Goal: Find specific page/section

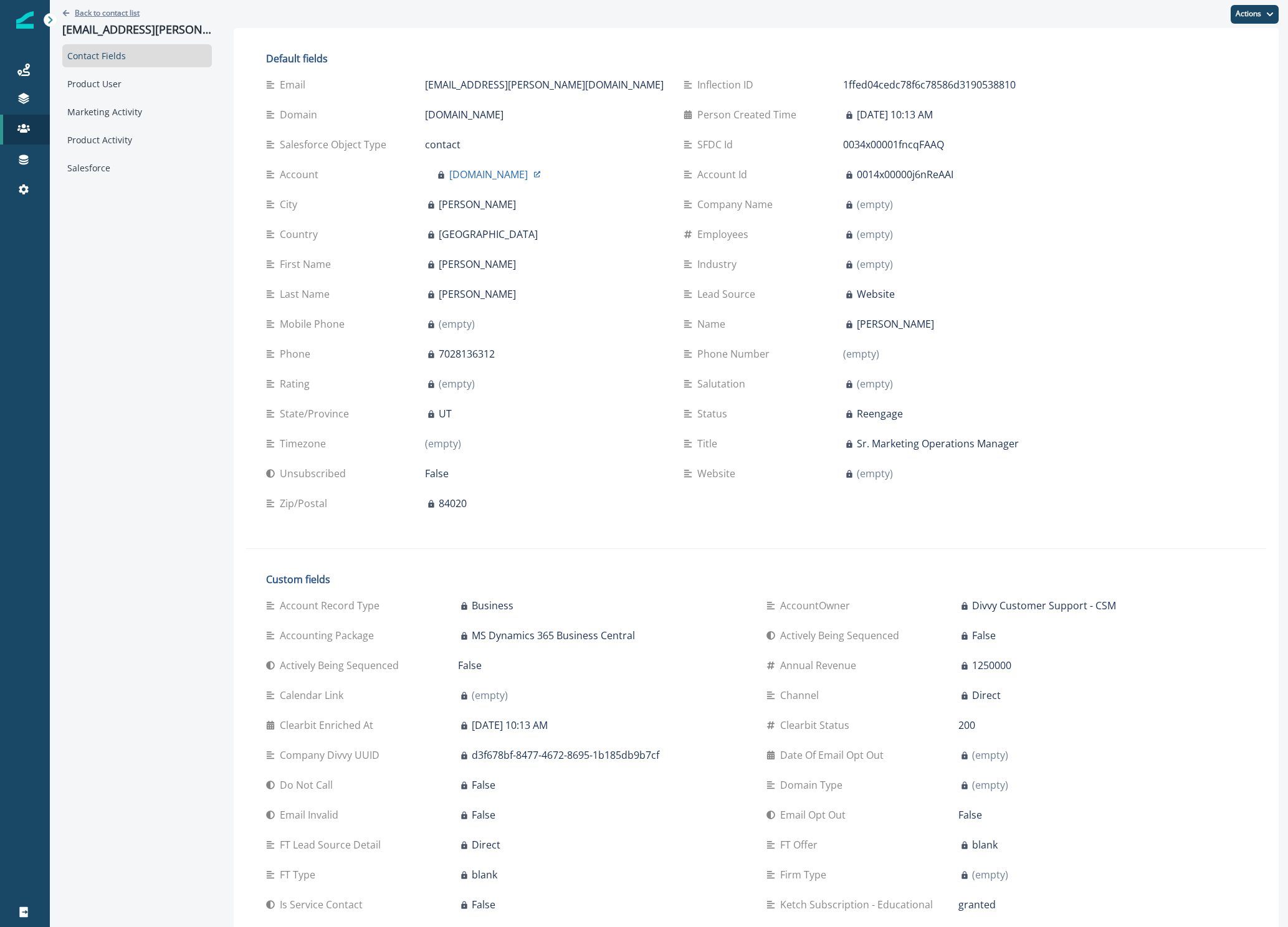
click at [79, 13] on p "Back to contact list" at bounding box center [107, 13] width 65 height 11
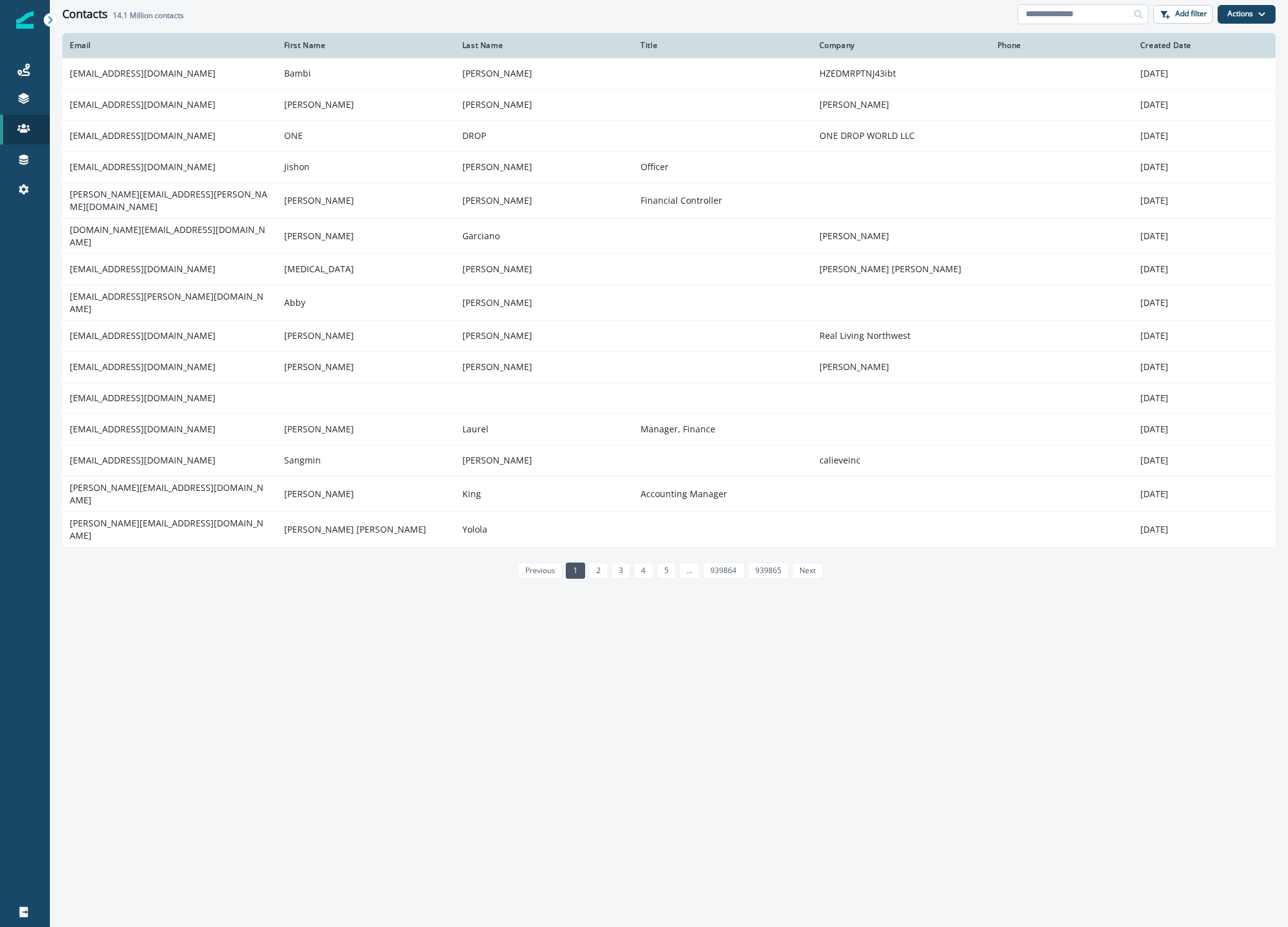
click at [1054, 15] on input at bounding box center [1083, 14] width 131 height 20
paste input "**********"
type input "**********"
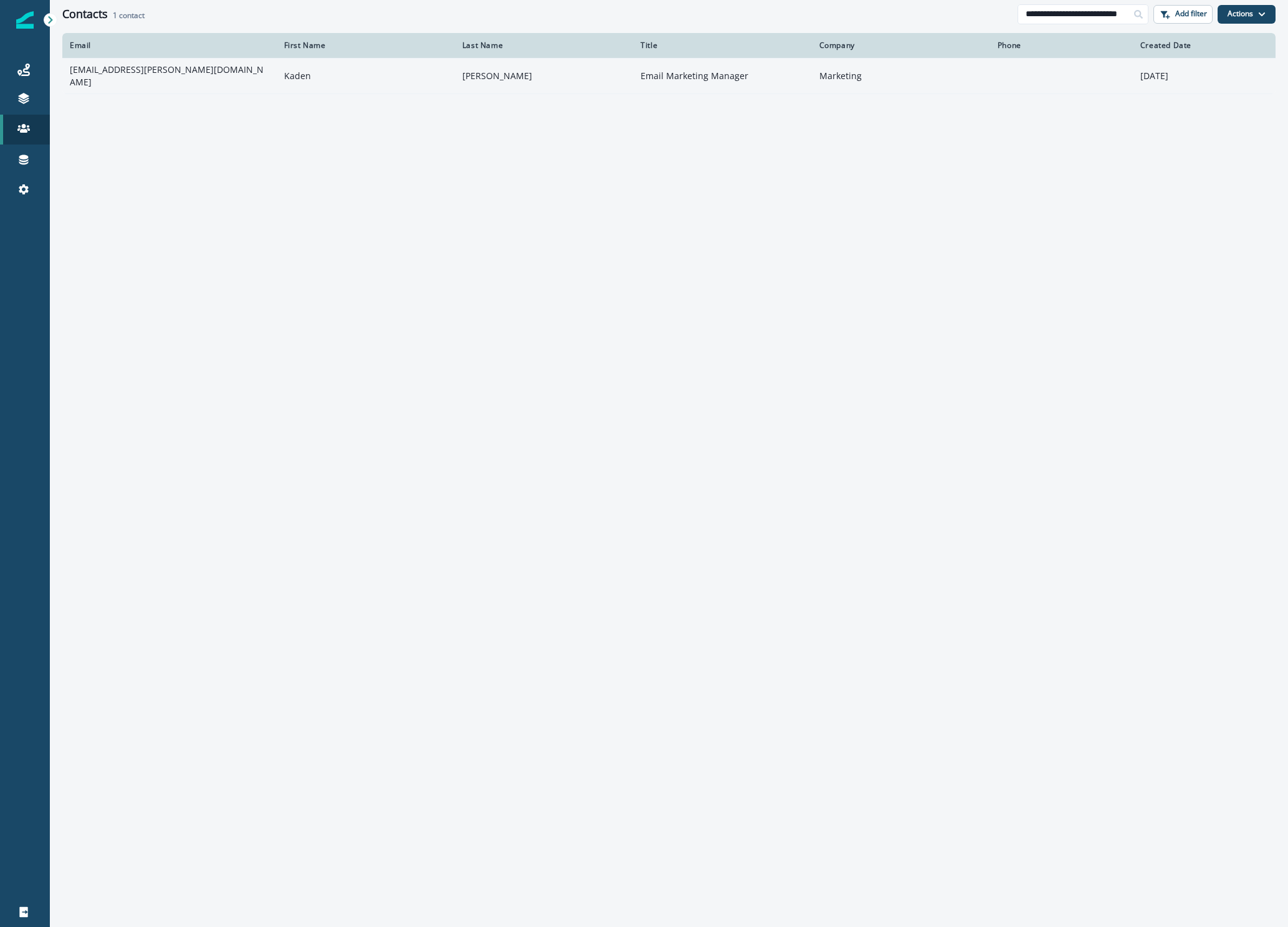
click at [431, 65] on td "Kaden" at bounding box center [366, 76] width 178 height 36
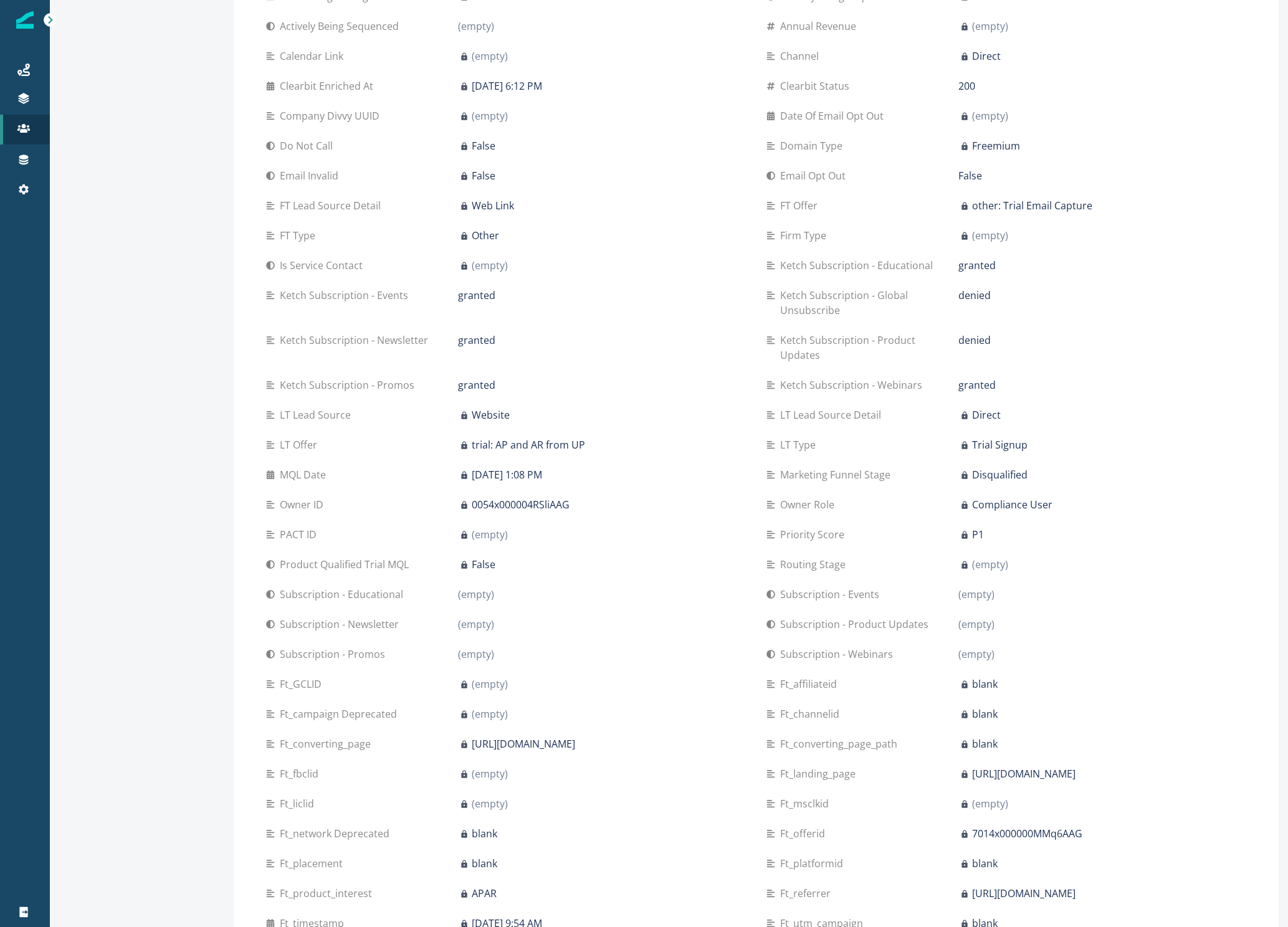
scroll to position [712, 0]
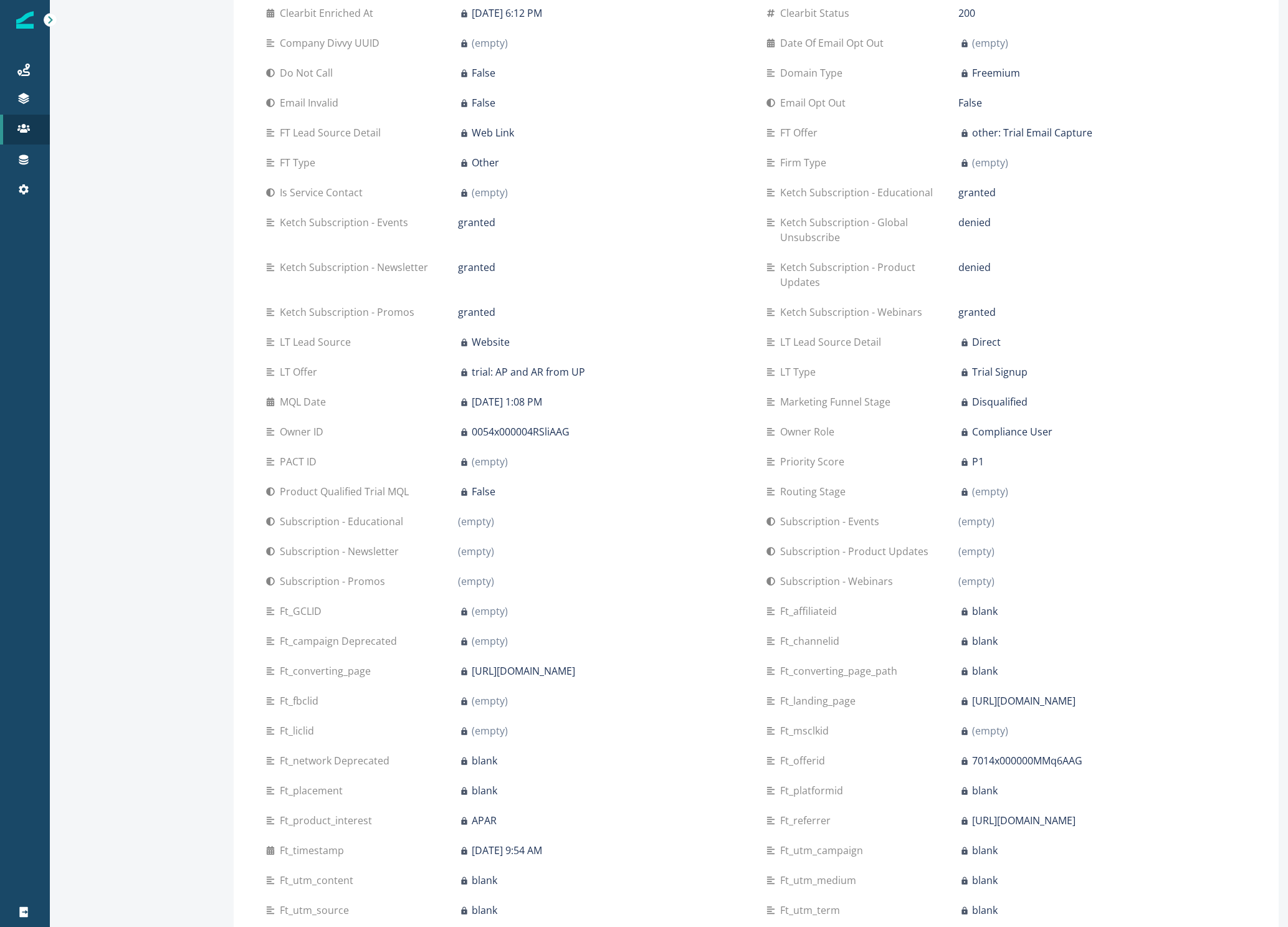
click at [652, 379] on div "trial: AP and AR from UP" at bounding box center [602, 372] width 288 height 15
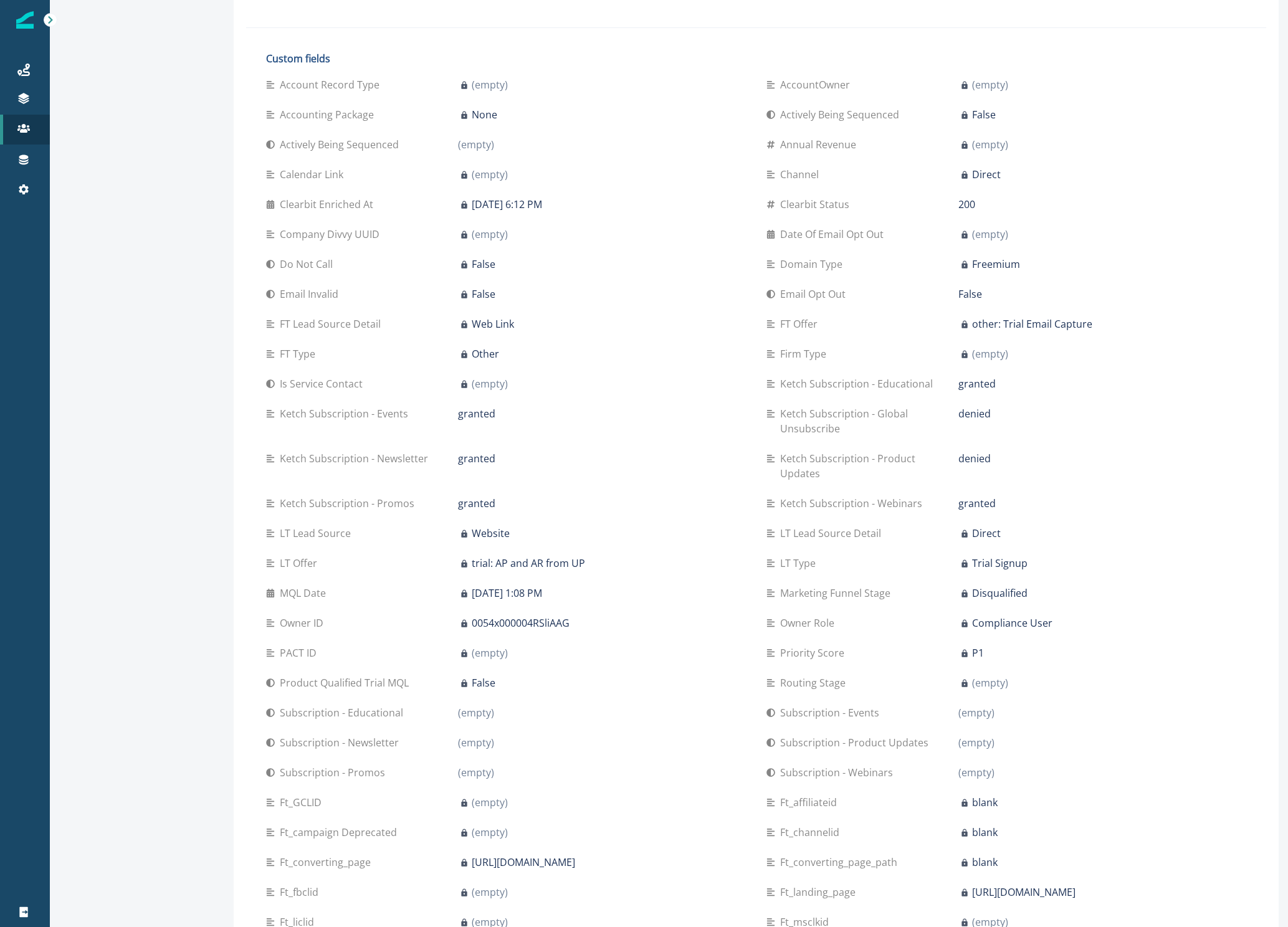
scroll to position [518, 0]
click at [562, 464] on div "granted" at bounding box center [602, 461] width 288 height 15
click at [966, 423] on p "denied" at bounding box center [974, 416] width 32 height 15
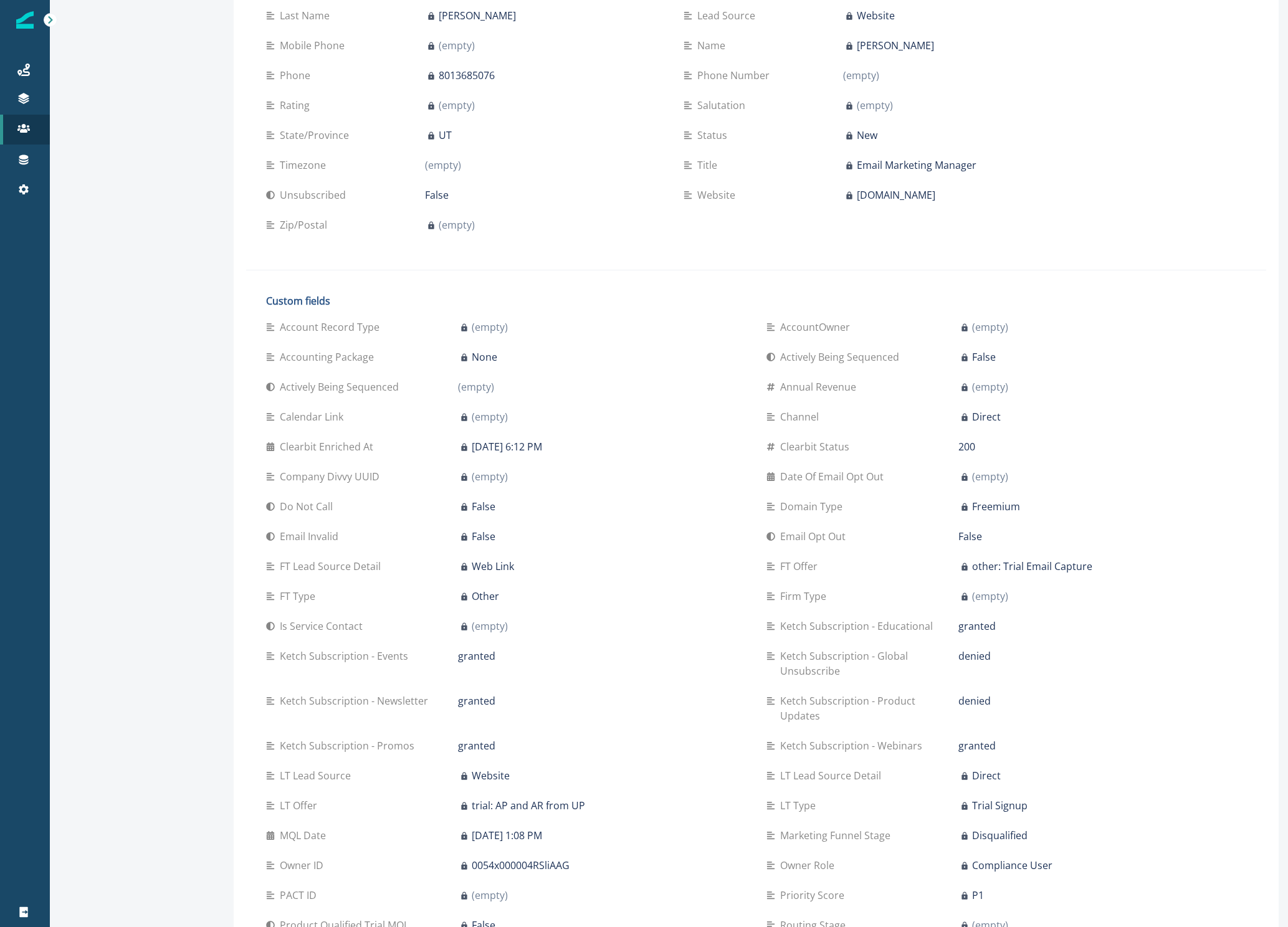
scroll to position [327, 0]
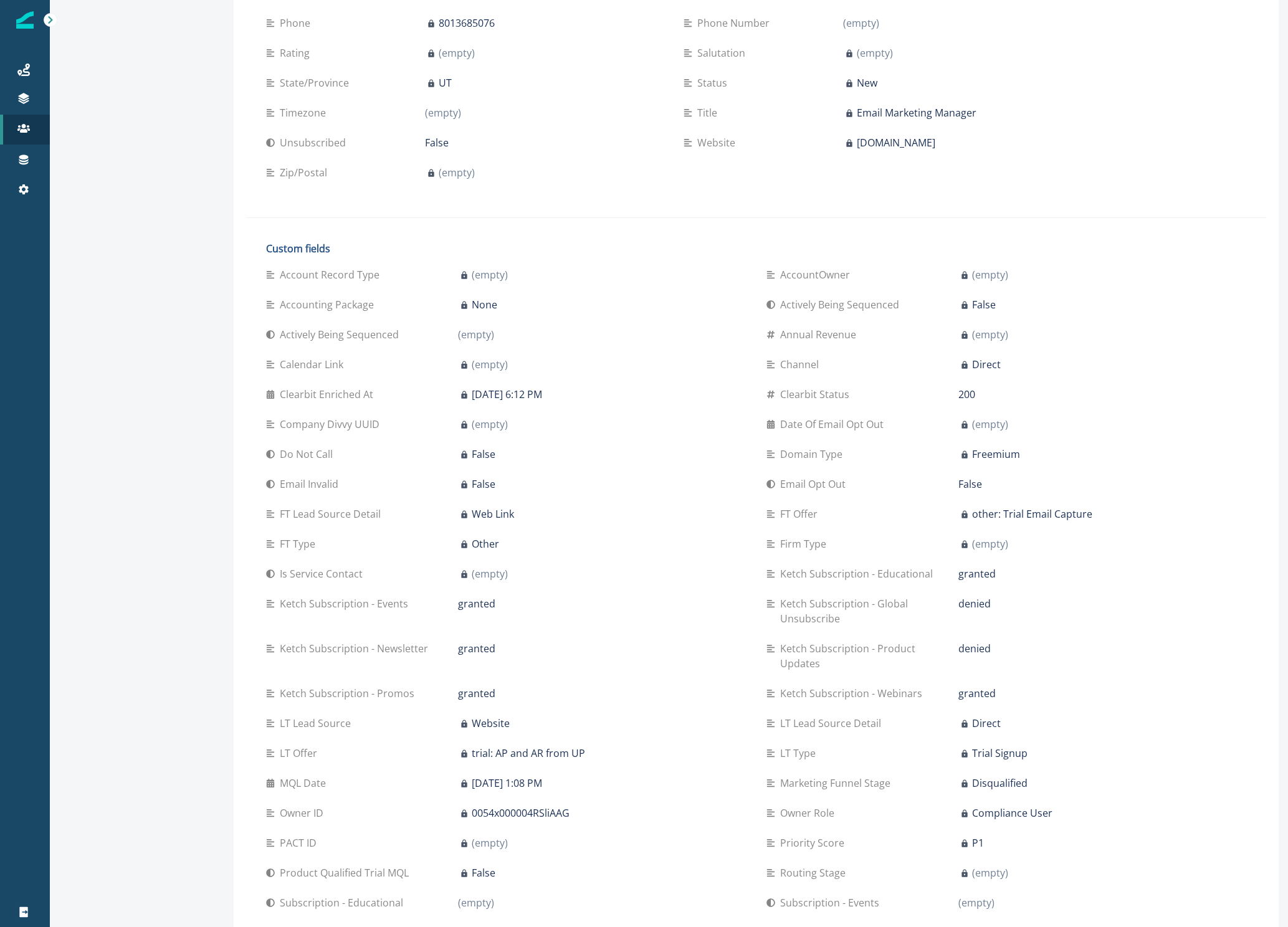
scroll to position [338, 0]
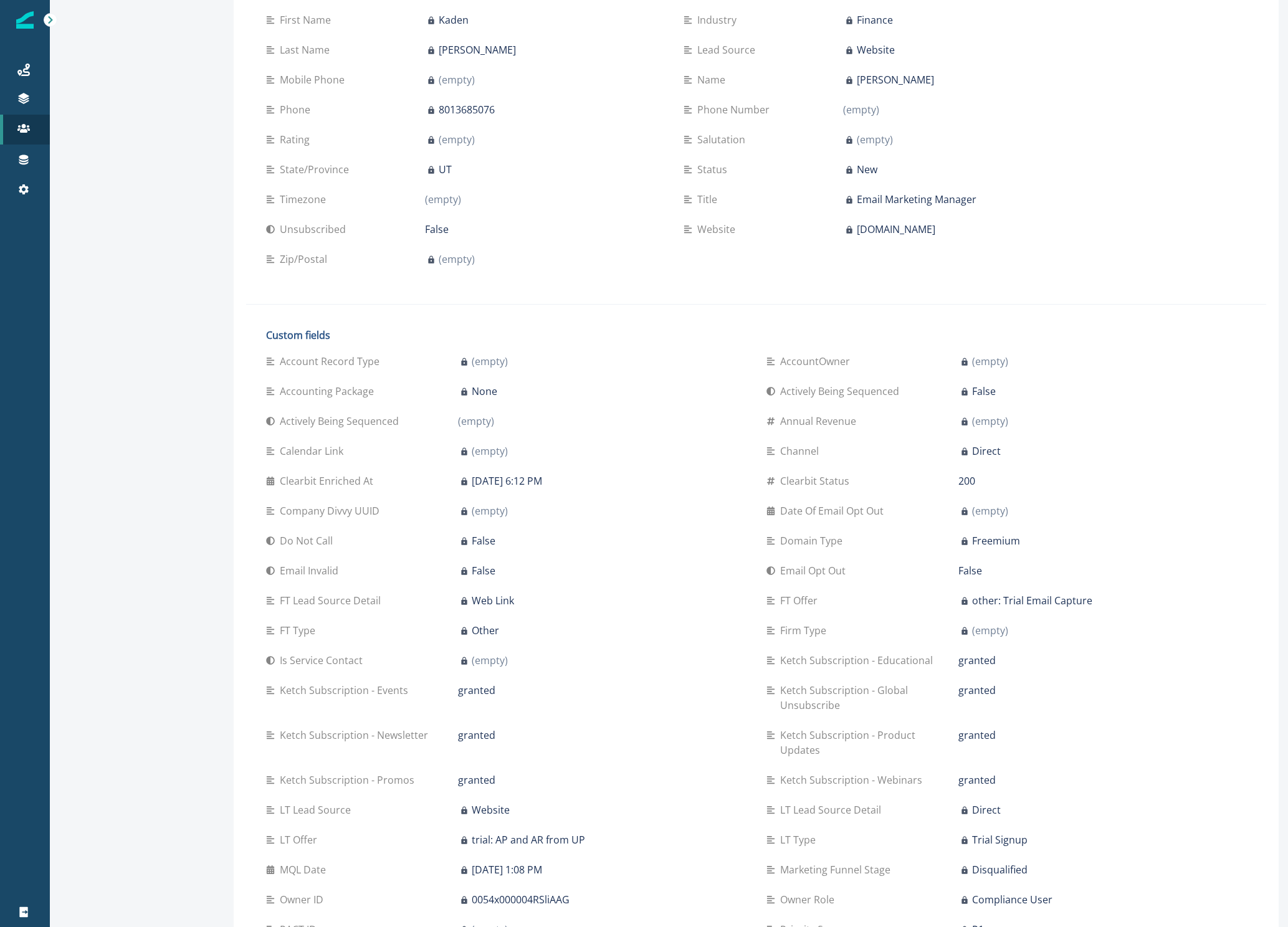
scroll to position [282, 0]
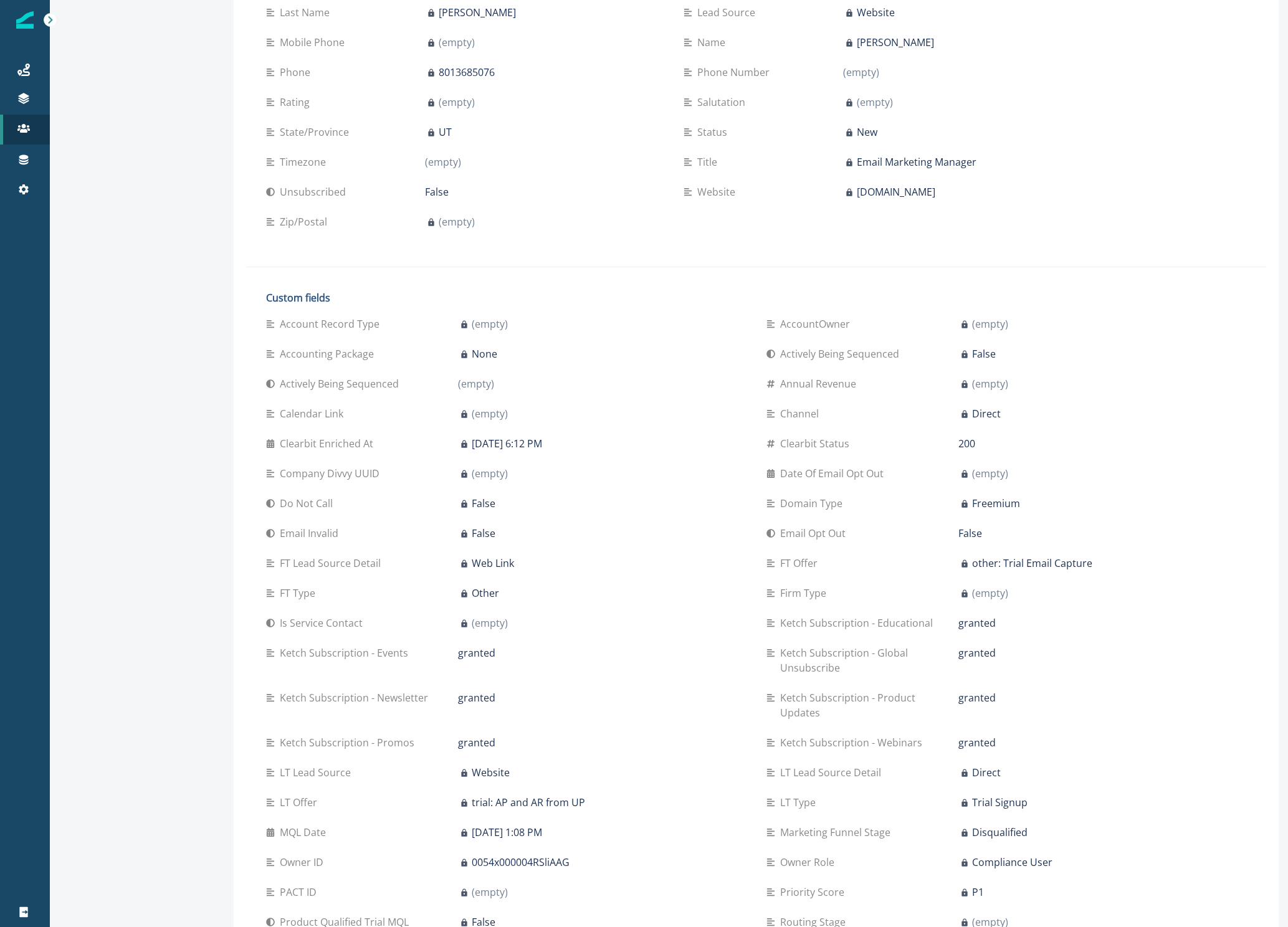
click at [535, 510] on div "False" at bounding box center [602, 504] width 288 height 15
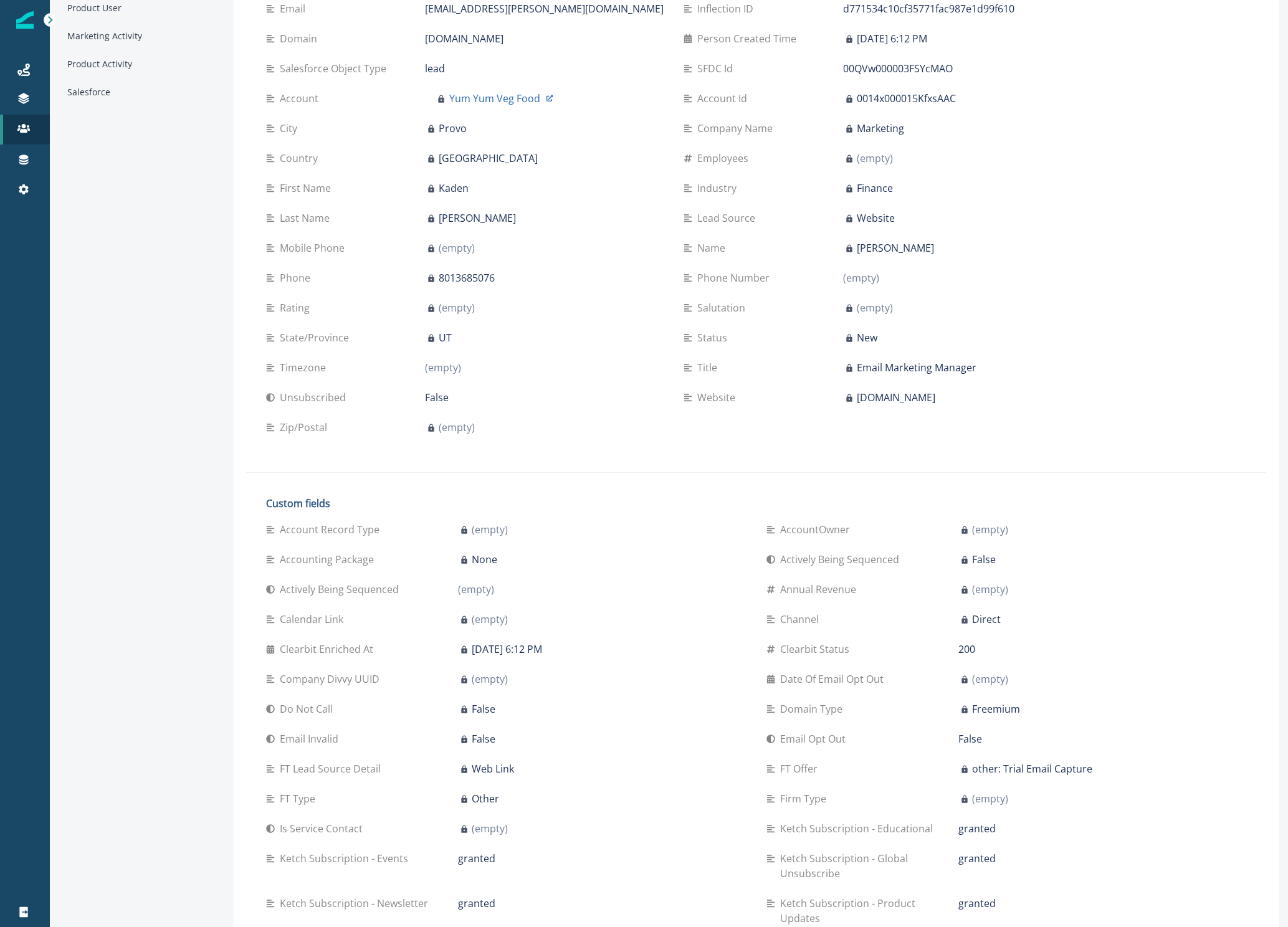
scroll to position [0, 0]
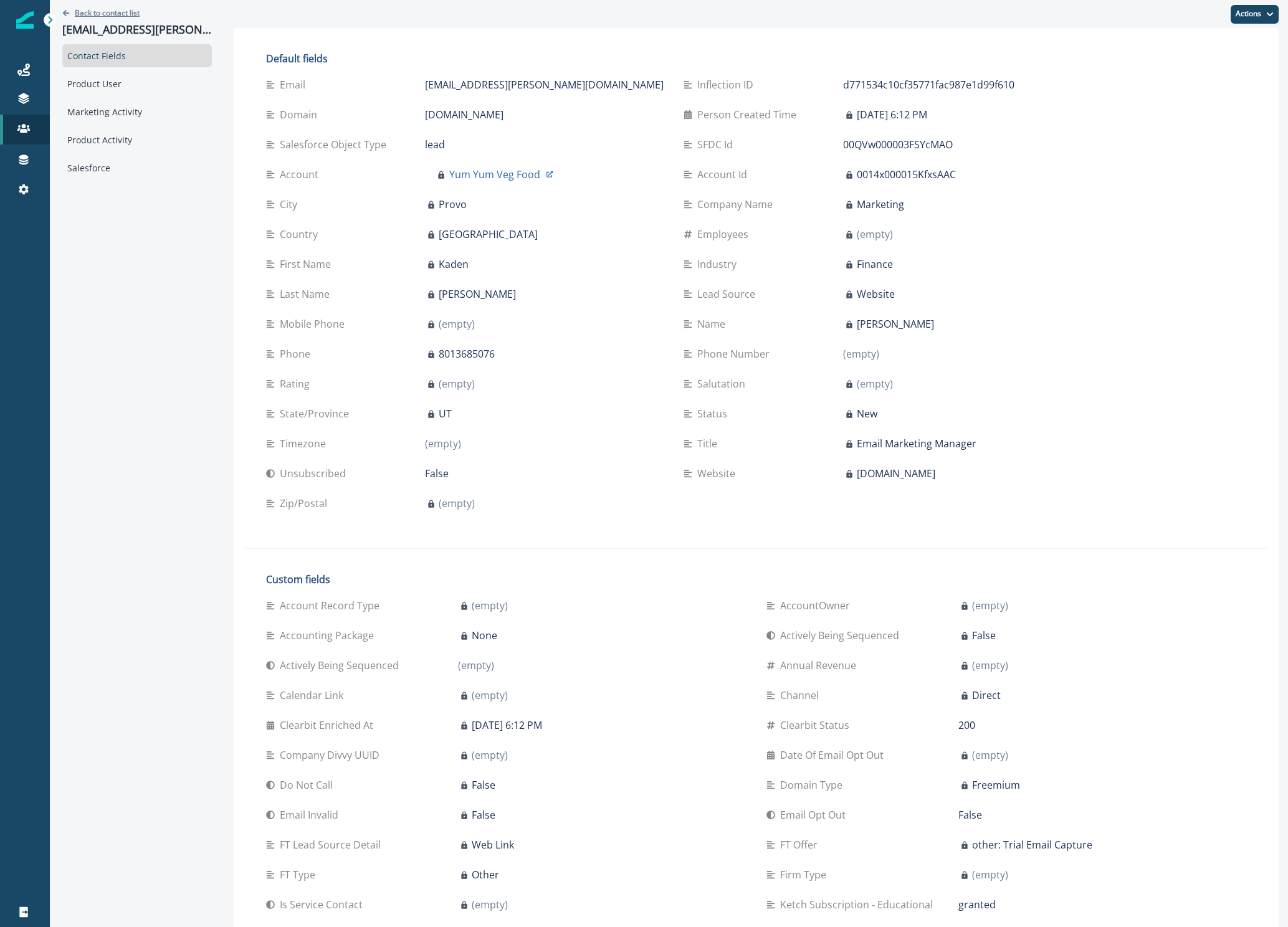
click at [70, 10] on button "Back to contact list" at bounding box center [100, 13] width 77 height 11
